Goal: Navigation & Orientation: Find specific page/section

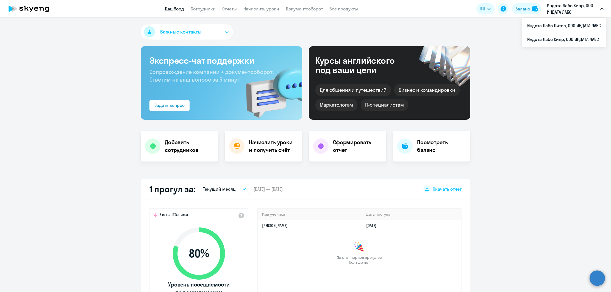
click at [570, 11] on p "Индата Лабс Кипр, ООО ИНДАТА ЛАБС" at bounding box center [572, 8] width 51 height 13
select select "30"
click at [568, 20] on li "Индата Лабс Литва, ООО ИНДАТА ЛАБС" at bounding box center [564, 26] width 85 height 14
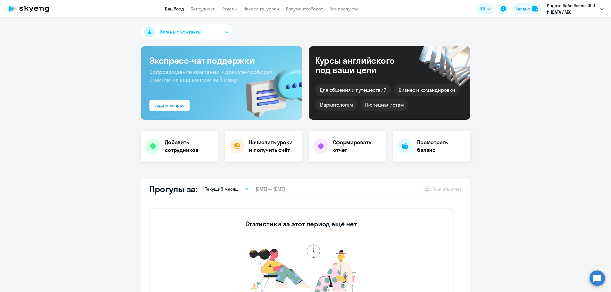
select select "30"
click at [210, 11] on link "Сотрудники" at bounding box center [203, 8] width 25 height 5
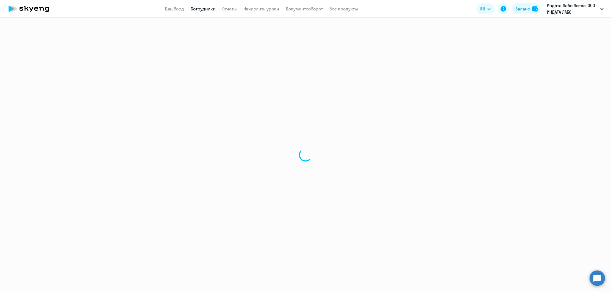
select select "30"
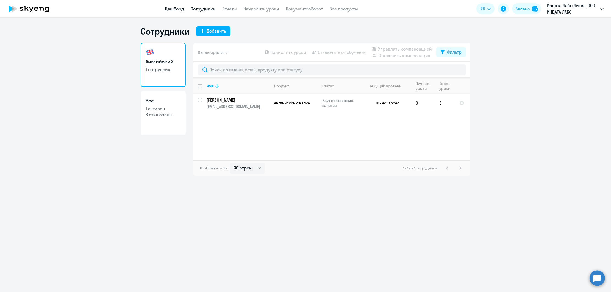
click at [183, 9] on link "Дашборд" at bounding box center [174, 8] width 19 height 5
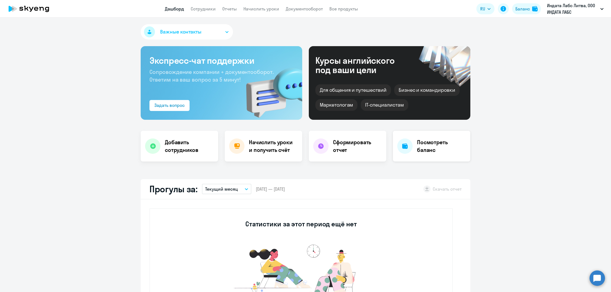
select select "30"
click at [425, 152] on h4 "Посмотреть баланс" at bounding box center [441, 146] width 49 height 15
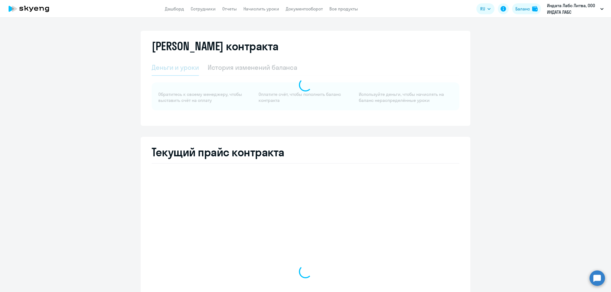
select select "english_adult_not_native_speaker"
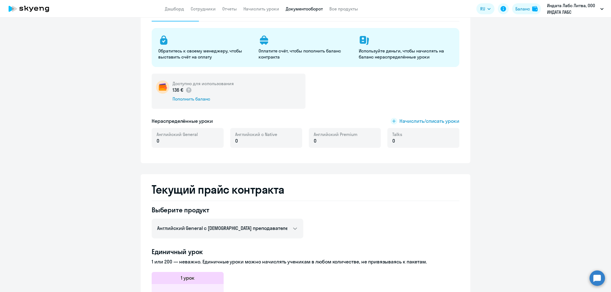
scroll to position [54, 0]
